Goal: Task Accomplishment & Management: Manage account settings

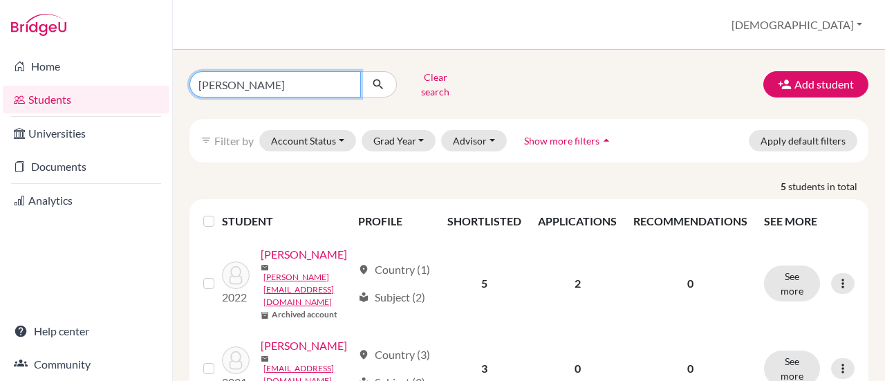
drag, startPoint x: 322, startPoint y: 84, endPoint x: 169, endPoint y: 84, distance: 152.8
click at [169, 84] on div "Home Students Universities Documents Analytics Help center Community Students o…" at bounding box center [442, 190] width 885 height 381
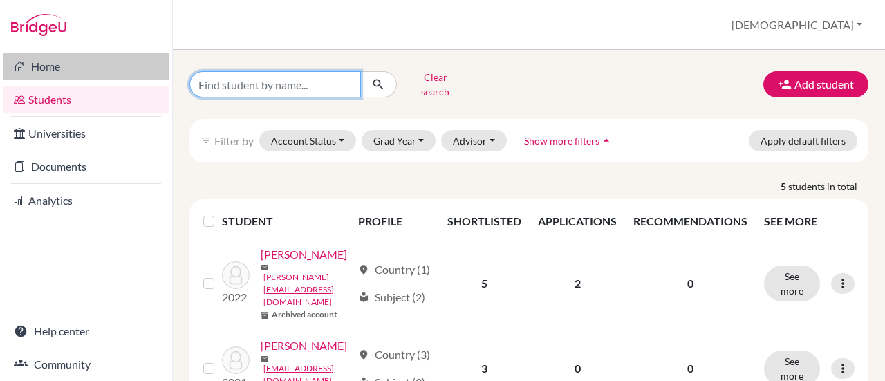
click at [360, 71] on button "submit" at bounding box center [378, 84] width 37 height 26
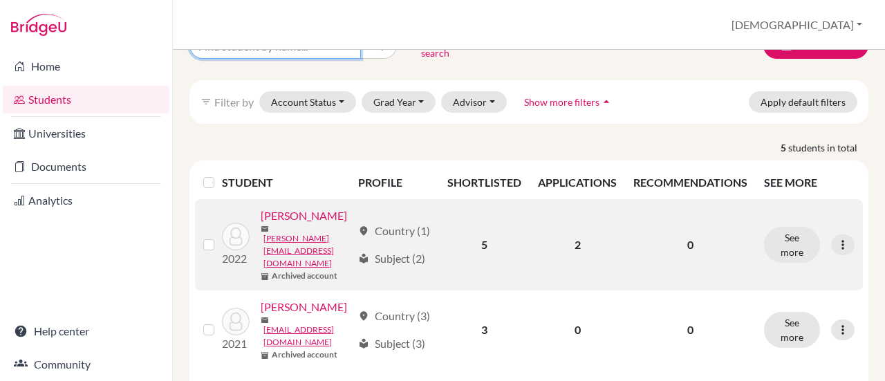
scroll to position [69, 0]
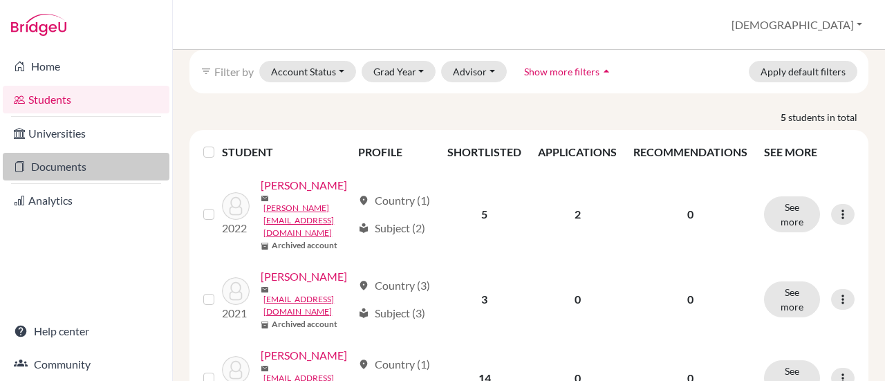
click at [79, 167] on link "Documents" at bounding box center [86, 167] width 167 height 28
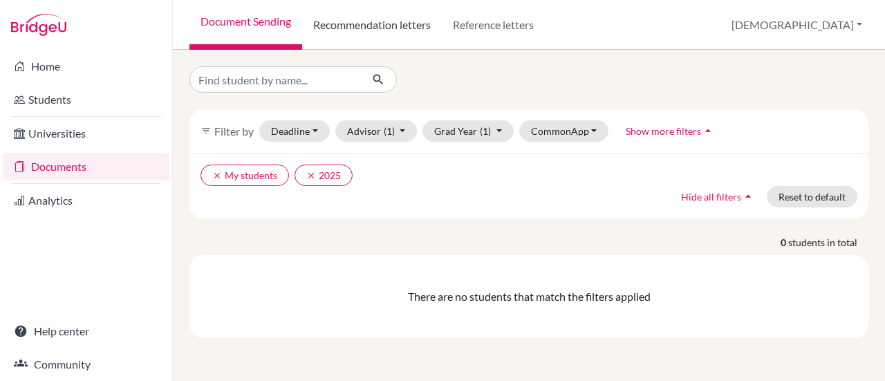
click at [415, 35] on link "Recommendation letters" at bounding box center [372, 25] width 140 height 50
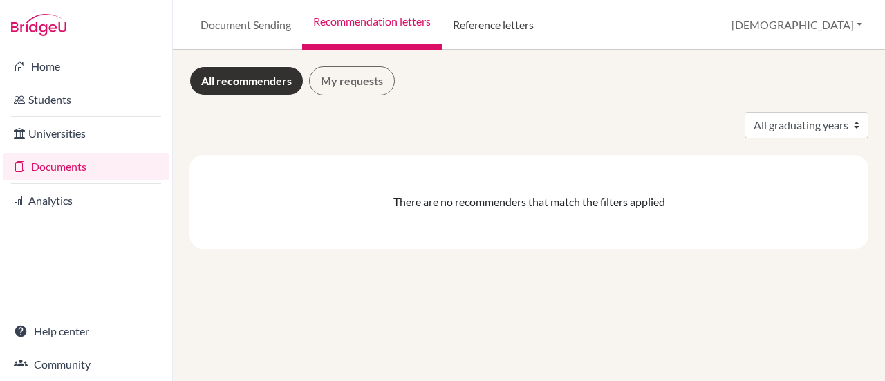
click at [465, 31] on link "Reference letters" at bounding box center [493, 25] width 103 height 50
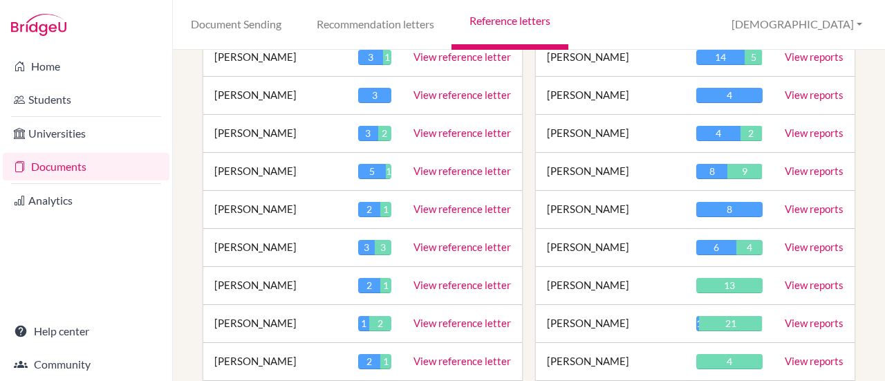
scroll to position [484, 0]
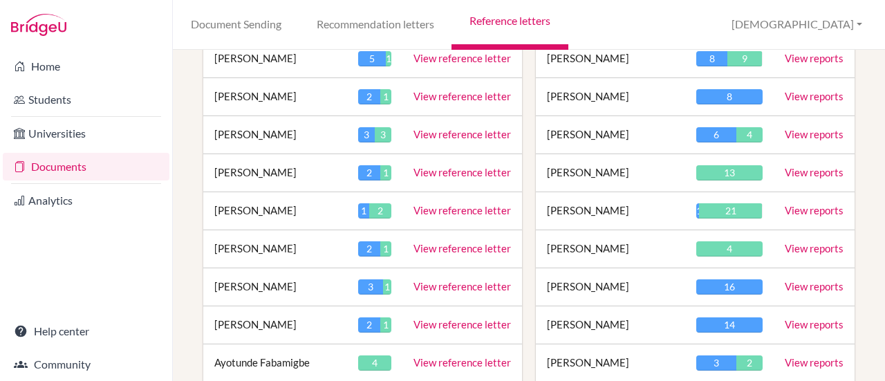
click at [785, 97] on link "View reports" at bounding box center [814, 96] width 59 height 12
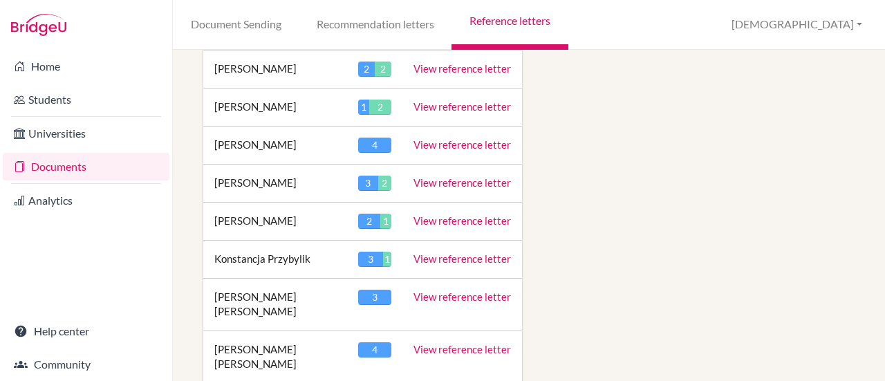
scroll to position [1591, 0]
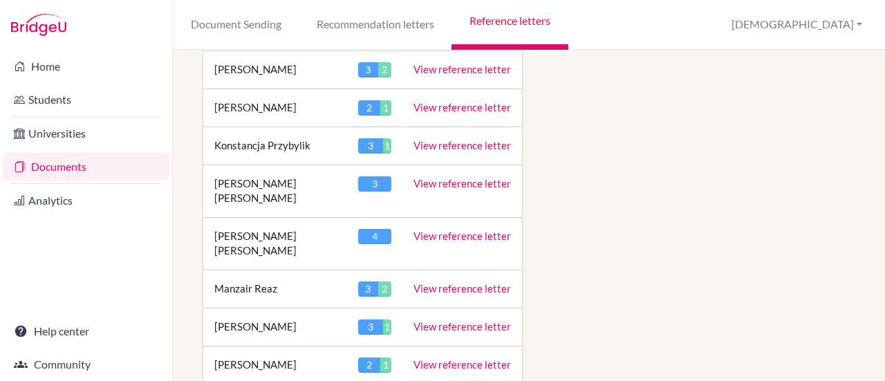
click at [418, 320] on link "View reference letter" at bounding box center [463, 326] width 98 height 12
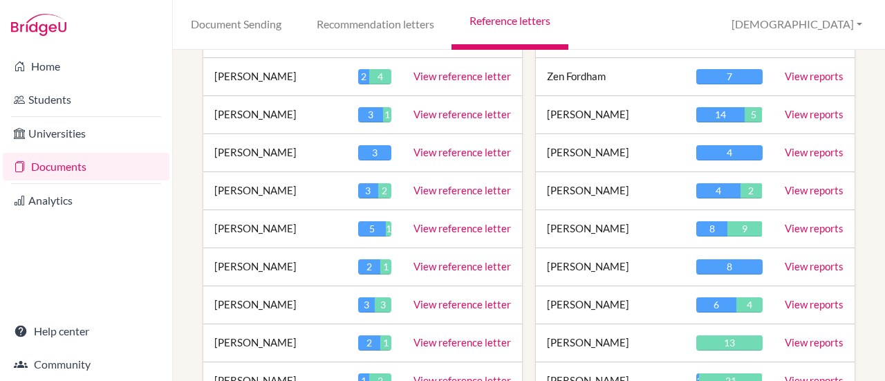
scroll to position [277, 0]
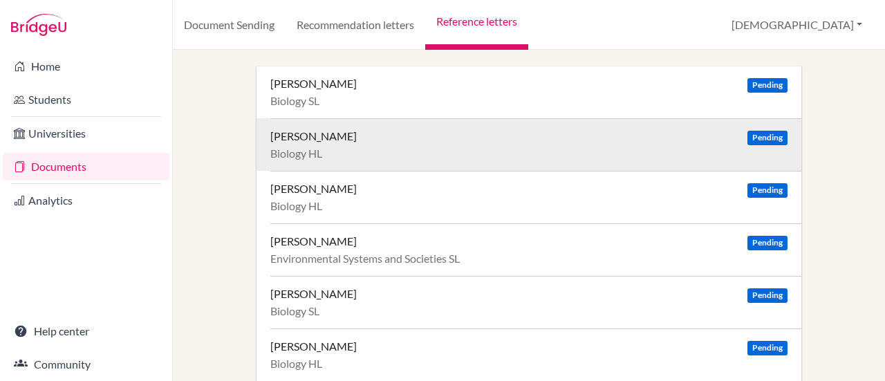
click at [336, 156] on div "Biology HL" at bounding box center [528, 154] width 517 height 14
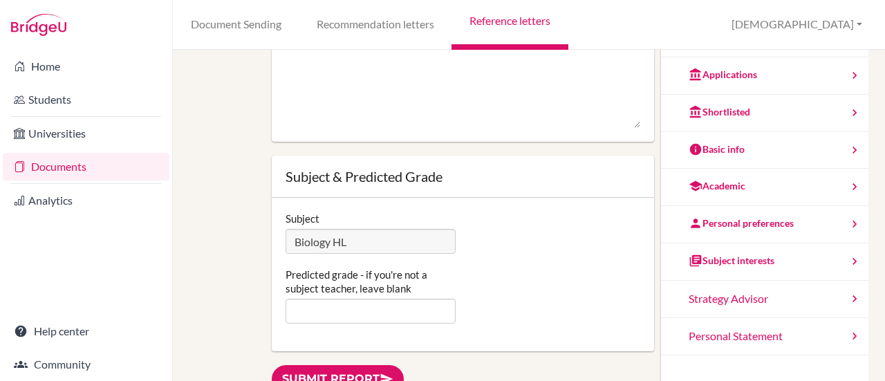
scroll to position [207, 0]
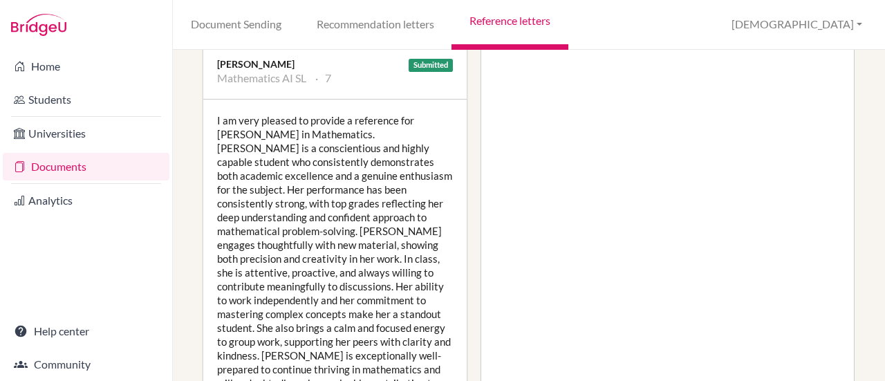
scroll to position [415, 0]
